Goal: Transaction & Acquisition: Purchase product/service

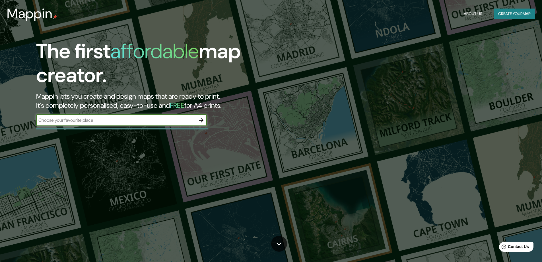
click at [199, 118] on icon "button" at bounding box center [201, 120] width 7 height 7
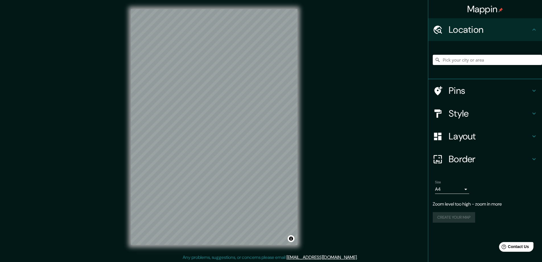
scroll to position [1, 0]
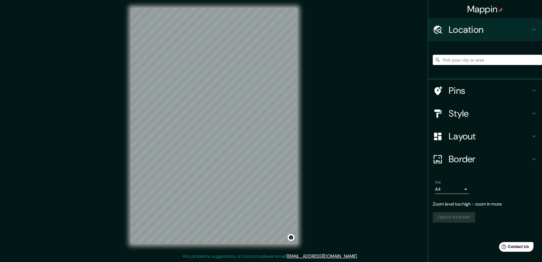
click at [297, 120] on div "© Mapbox © OpenStreetMap Improve this map" at bounding box center [214, 126] width 185 height 254
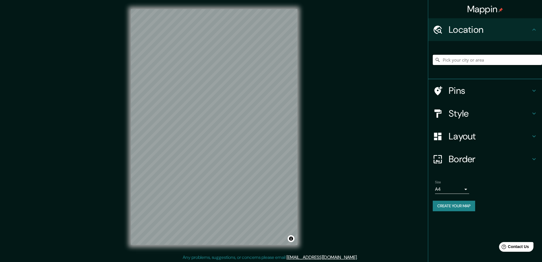
click at [474, 57] on input "Pick your city or area" at bounding box center [487, 60] width 109 height 10
type input "[GEOGRAPHIC_DATA], [GEOGRAPHIC_DATA], [GEOGRAPHIC_DATA]"
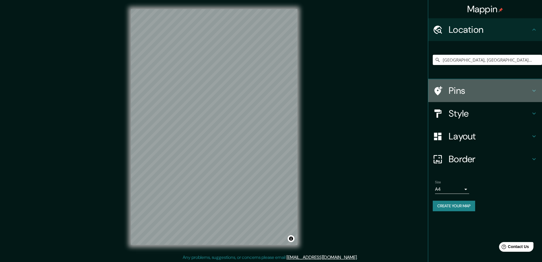
click at [532, 88] on icon at bounding box center [534, 90] width 7 height 7
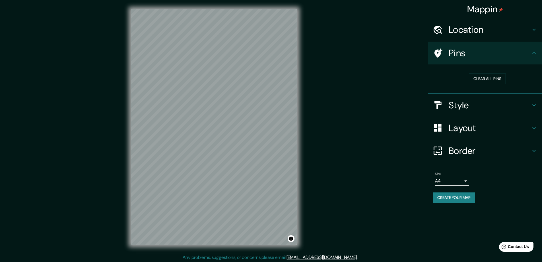
click at [534, 30] on icon at bounding box center [534, 30] width 3 height 2
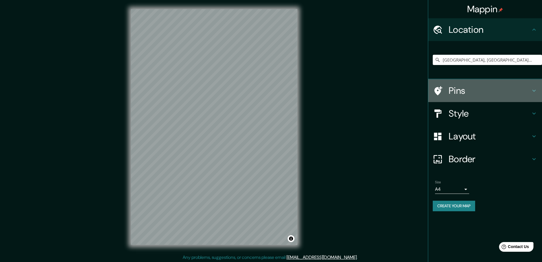
click at [536, 91] on icon at bounding box center [534, 90] width 7 height 7
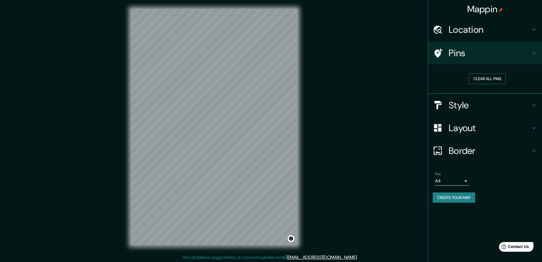
click at [500, 75] on button "Clear all pins" at bounding box center [487, 78] width 37 height 11
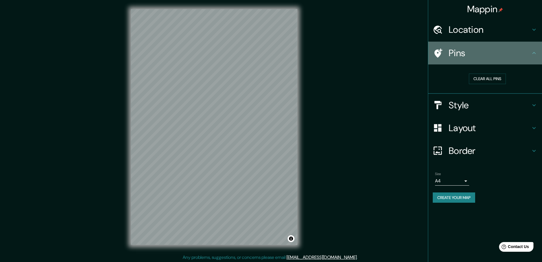
click at [534, 54] on icon at bounding box center [534, 53] width 7 height 7
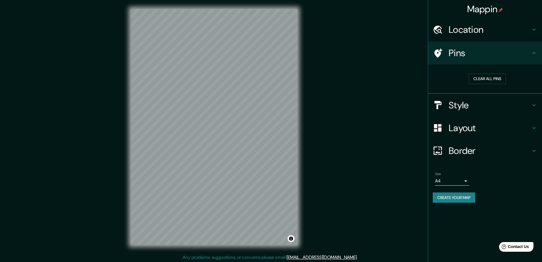
click at [533, 104] on icon at bounding box center [534, 105] width 7 height 7
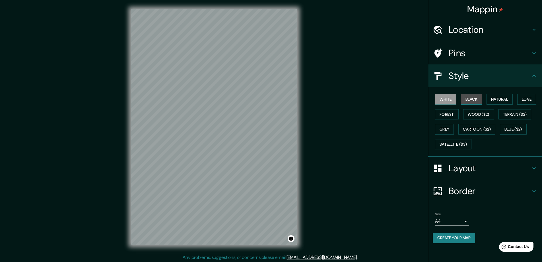
click at [476, 98] on button "Black" at bounding box center [471, 99] width 21 height 11
click at [508, 98] on button "Natural" at bounding box center [500, 99] width 26 height 11
click at [529, 100] on button "Love" at bounding box center [527, 99] width 19 height 11
click at [448, 116] on button "Forest" at bounding box center [447, 114] width 24 height 11
click at [474, 99] on button "Black" at bounding box center [471, 99] width 21 height 11
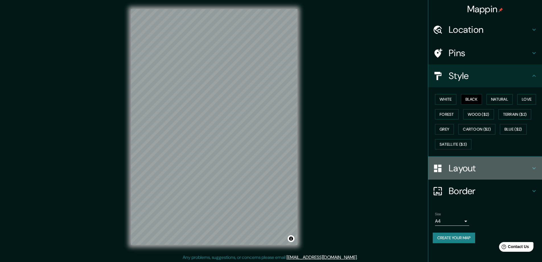
click at [475, 171] on h4 "Layout" at bounding box center [490, 167] width 82 height 11
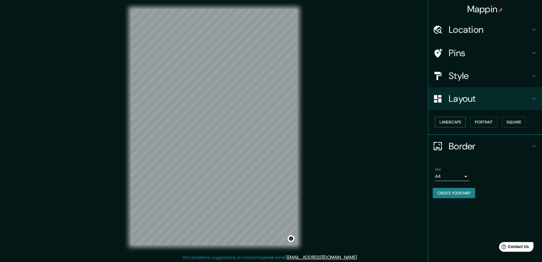
click at [453, 121] on button "Landscape" at bounding box center [450, 122] width 31 height 11
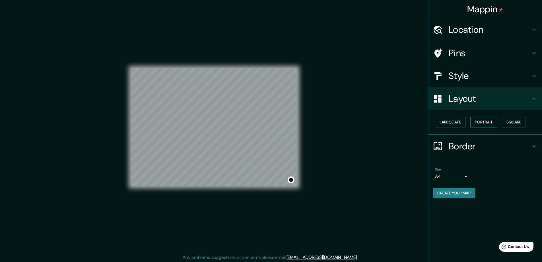
click at [492, 123] on button "Portrait" at bounding box center [484, 122] width 27 height 11
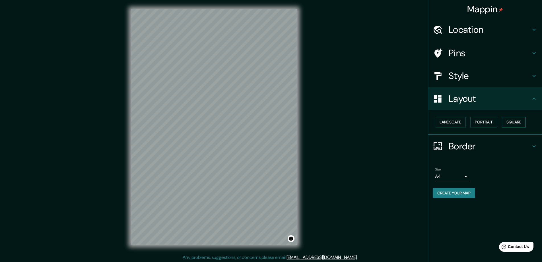
click at [524, 121] on button "Square" at bounding box center [514, 122] width 24 height 11
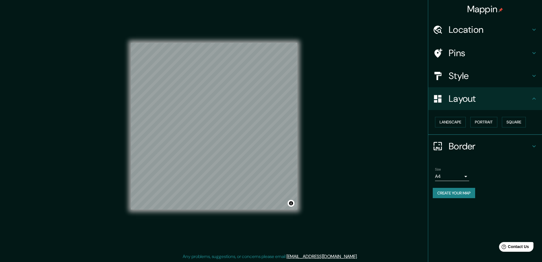
scroll to position [1, 0]
click at [464, 177] on body "Mappin Location [GEOGRAPHIC_DATA], [GEOGRAPHIC_DATA], [GEOGRAPHIC_DATA] [GEOGRA…" at bounding box center [271, 130] width 542 height 262
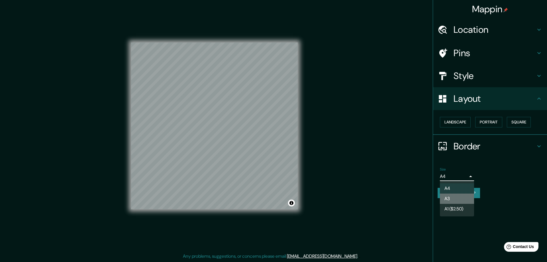
click at [461, 197] on li "A3" at bounding box center [457, 198] width 34 height 10
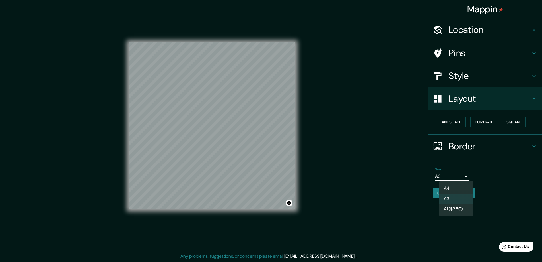
click at [461, 172] on body "Mappin Location [GEOGRAPHIC_DATA], [GEOGRAPHIC_DATA], [GEOGRAPHIC_DATA] [GEOGRA…" at bounding box center [271, 130] width 542 height 262
click at [459, 188] on li "A4" at bounding box center [457, 188] width 34 height 10
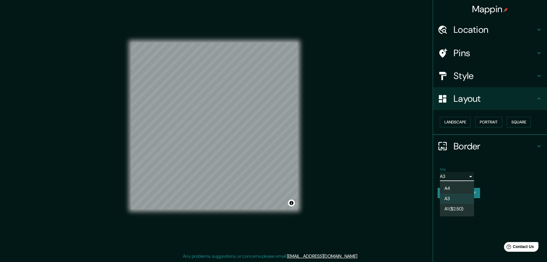
type input "single"
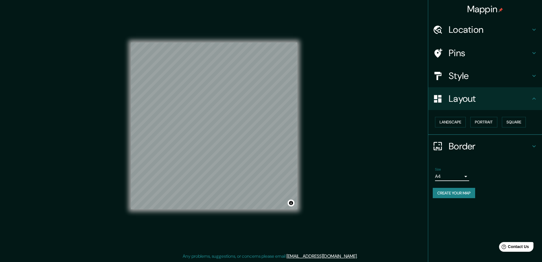
click at [488, 174] on div "Size A4 single" at bounding box center [485, 174] width 105 height 18
click at [468, 191] on button "Create your map" at bounding box center [454, 193] width 42 height 11
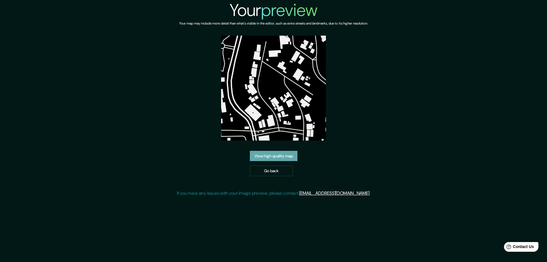
click at [282, 157] on link "View high quality map" at bounding box center [274, 156] width 48 height 11
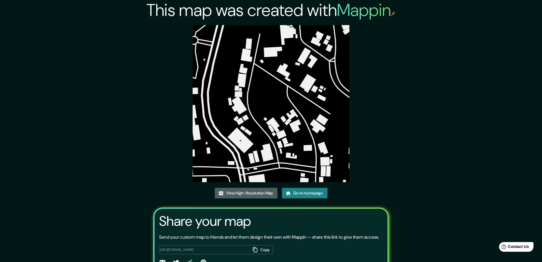
click at [246, 193] on link "View High-Resolution Map" at bounding box center [246, 193] width 63 height 11
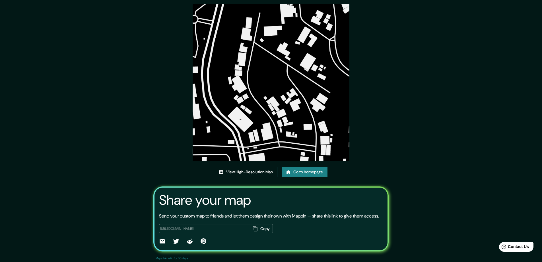
scroll to position [38, 0]
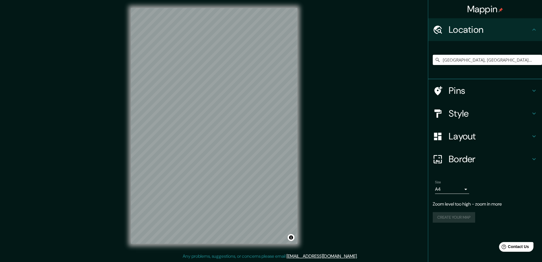
click at [533, 87] on icon at bounding box center [534, 90] width 7 height 7
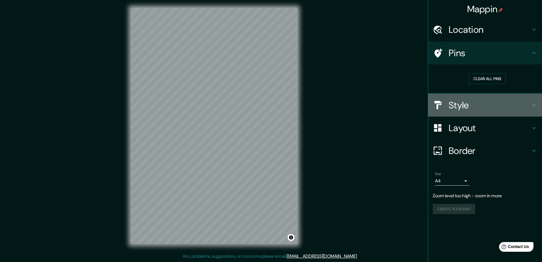
click at [533, 106] on icon at bounding box center [534, 105] width 7 height 7
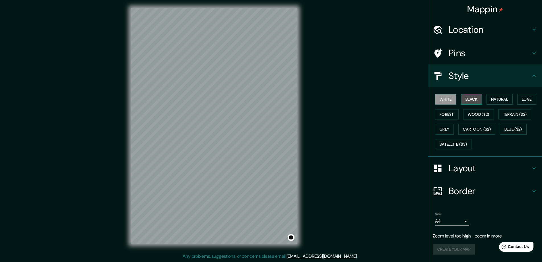
click at [469, 98] on button "Black" at bounding box center [471, 99] width 21 height 11
click at [477, 170] on h4 "Layout" at bounding box center [490, 167] width 82 height 11
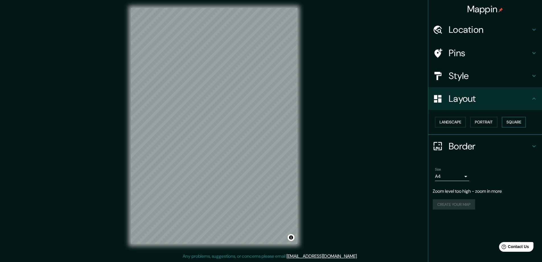
click at [520, 123] on button "Square" at bounding box center [514, 122] width 24 height 11
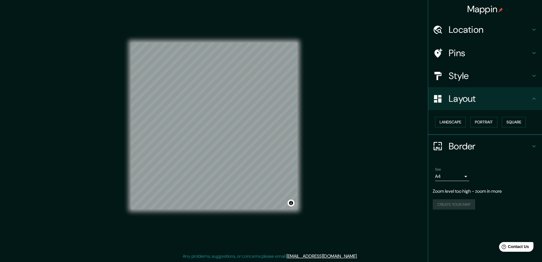
click at [496, 206] on div "Create your map" at bounding box center [485, 204] width 105 height 11
click at [468, 176] on body "Mappin Location [GEOGRAPHIC_DATA], [GEOGRAPHIC_DATA], [GEOGRAPHIC_DATA] Pins St…" at bounding box center [271, 130] width 542 height 262
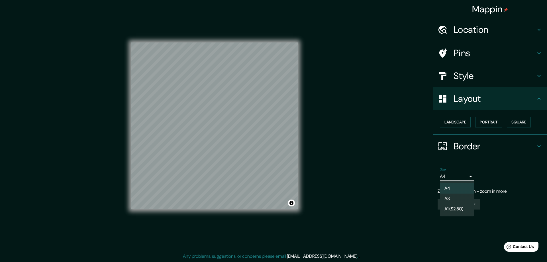
click at [468, 176] on div at bounding box center [273, 131] width 547 height 262
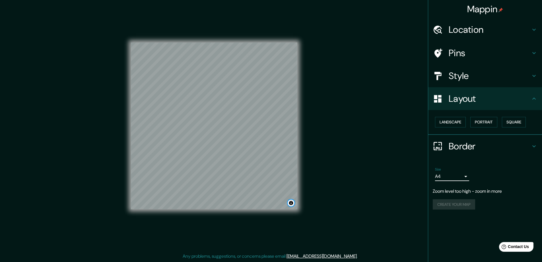
click at [293, 201] on button "Toggle attribution" at bounding box center [291, 202] width 7 height 7
click at [469, 206] on div "Create your map" at bounding box center [485, 204] width 105 height 11
click at [529, 33] on h4 "Location" at bounding box center [490, 29] width 82 height 11
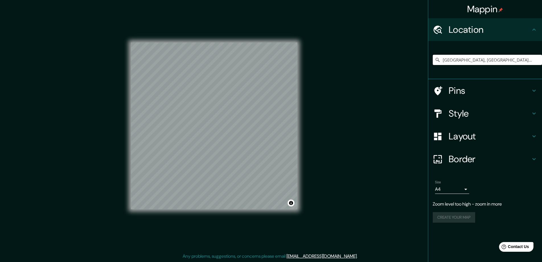
click at [477, 58] on input "[GEOGRAPHIC_DATA], [GEOGRAPHIC_DATA], [GEOGRAPHIC_DATA]" at bounding box center [487, 60] width 109 height 10
click at [524, 59] on input "[GEOGRAPHIC_DATA], [GEOGRAPHIC_DATA], [GEOGRAPHIC_DATA]" at bounding box center [487, 60] width 109 height 10
drag, startPoint x: 522, startPoint y: 62, endPoint x: 438, endPoint y: 65, distance: 84.0
click at [438, 65] on div "[GEOGRAPHIC_DATA], [GEOGRAPHIC_DATA], [GEOGRAPHIC_DATA]" at bounding box center [487, 60] width 109 height 28
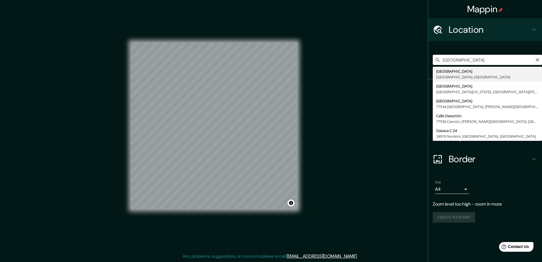
type input "[GEOGRAPHIC_DATA], [GEOGRAPHIC_DATA], [GEOGRAPHIC_DATA]"
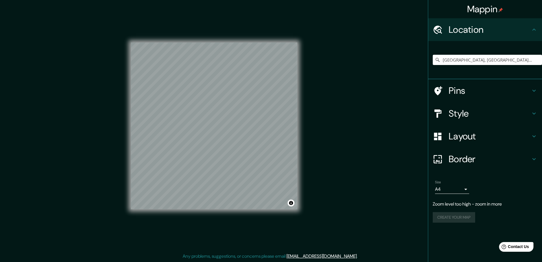
click at [526, 92] on h4 "Pins" at bounding box center [490, 90] width 82 height 11
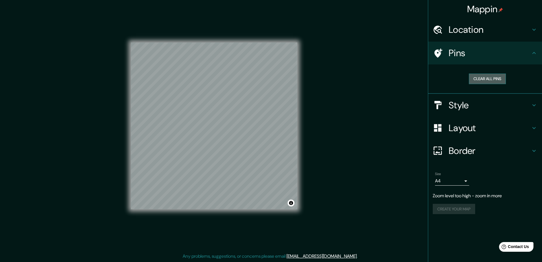
click at [502, 80] on button "Clear all pins" at bounding box center [487, 78] width 37 height 11
click at [518, 106] on h4 "Style" at bounding box center [490, 104] width 82 height 11
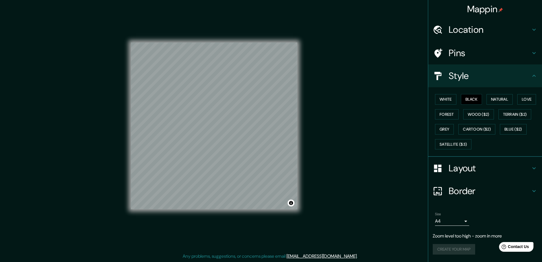
click at [486, 11] on h4 "Mappin" at bounding box center [485, 8] width 36 height 11
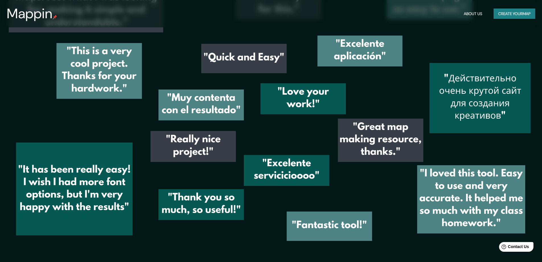
scroll to position [959, 0]
click at [473, 17] on button "About Us" at bounding box center [473, 14] width 23 height 11
click at [476, 15] on button "About Us" at bounding box center [473, 14] width 23 height 11
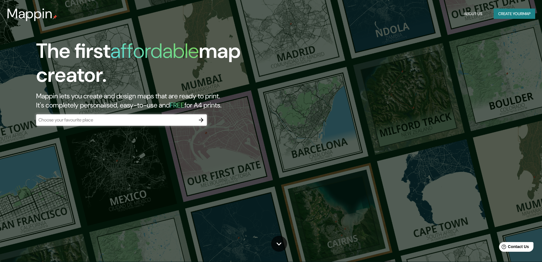
scroll to position [0, 0]
